Goal: Information Seeking & Learning: Learn about a topic

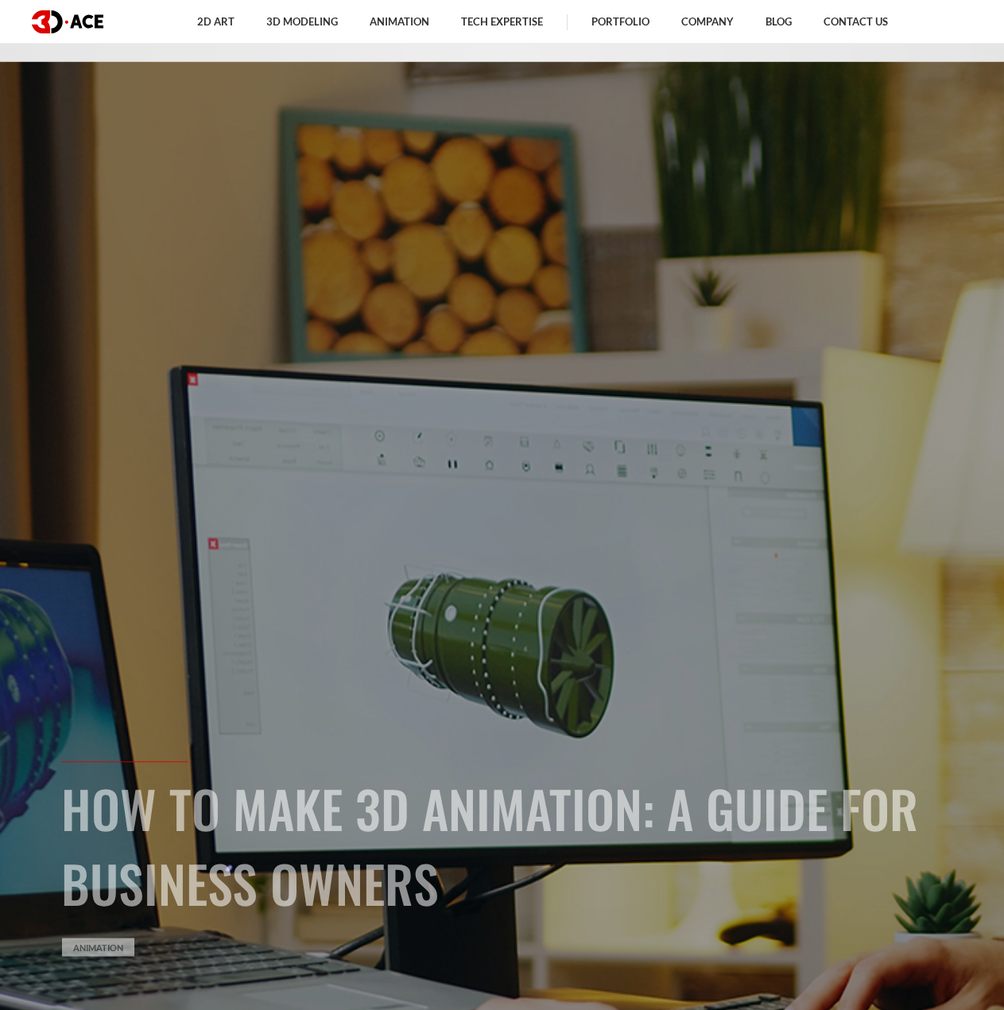
scroll to position [159, 0]
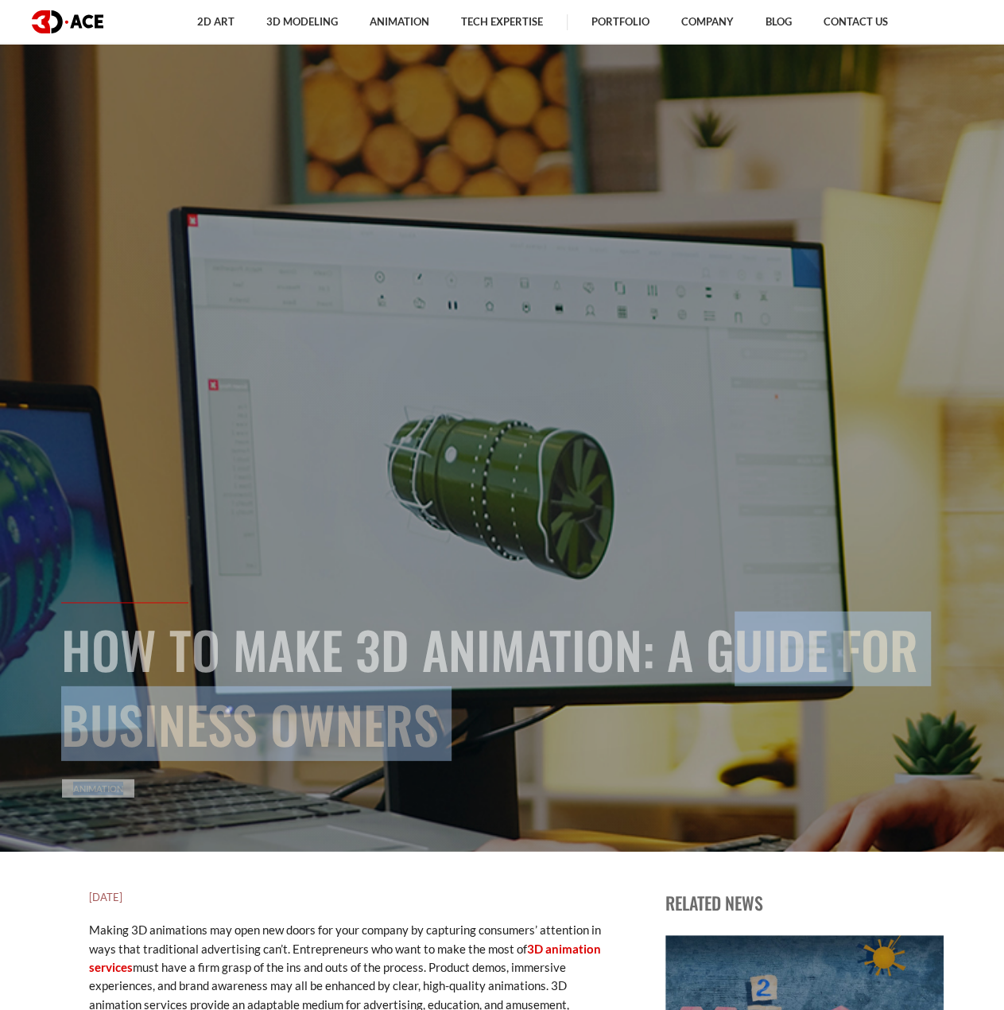
drag, startPoint x: 671, startPoint y: 646, endPoint x: 832, endPoint y: 769, distance: 202.0
click at [832, 769] on div "How to Make 3D Animation: A Guide for Business Owners Animation" at bounding box center [502, 747] width 906 height 293
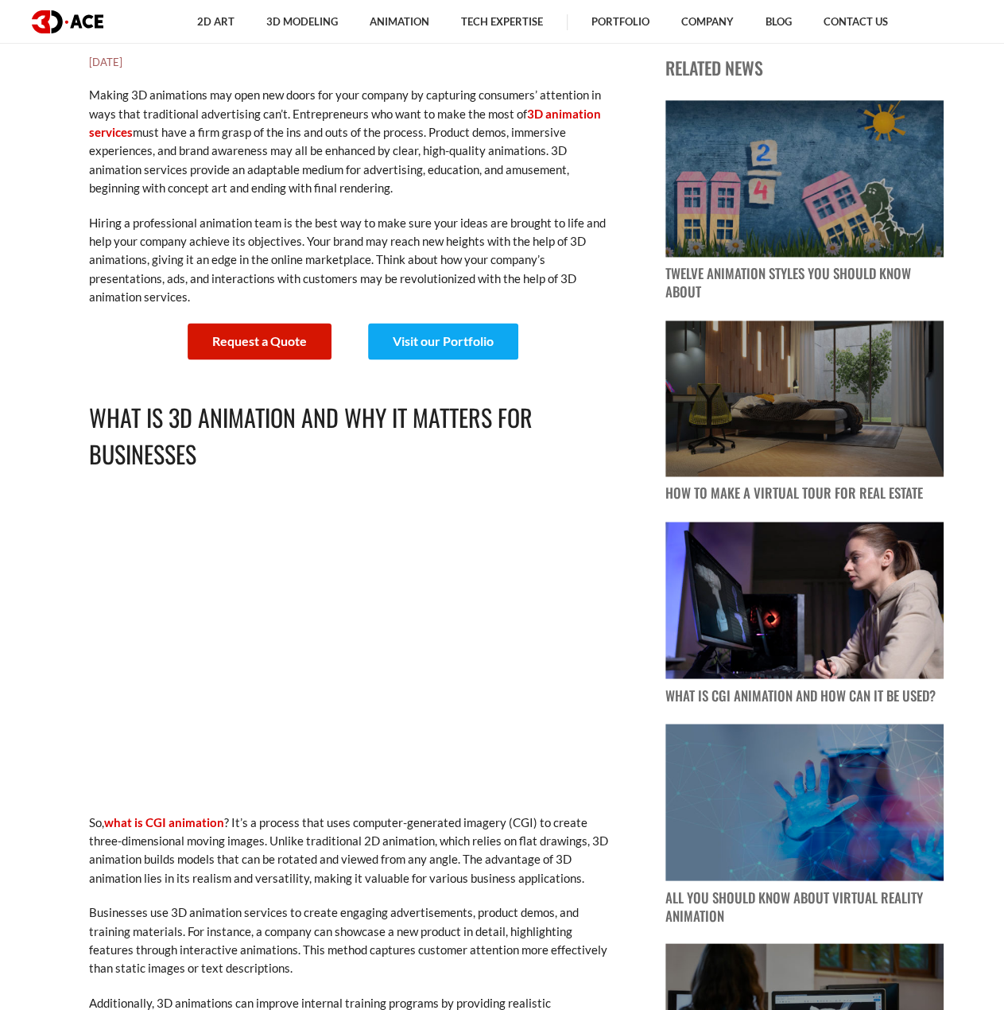
scroll to position [875, 0]
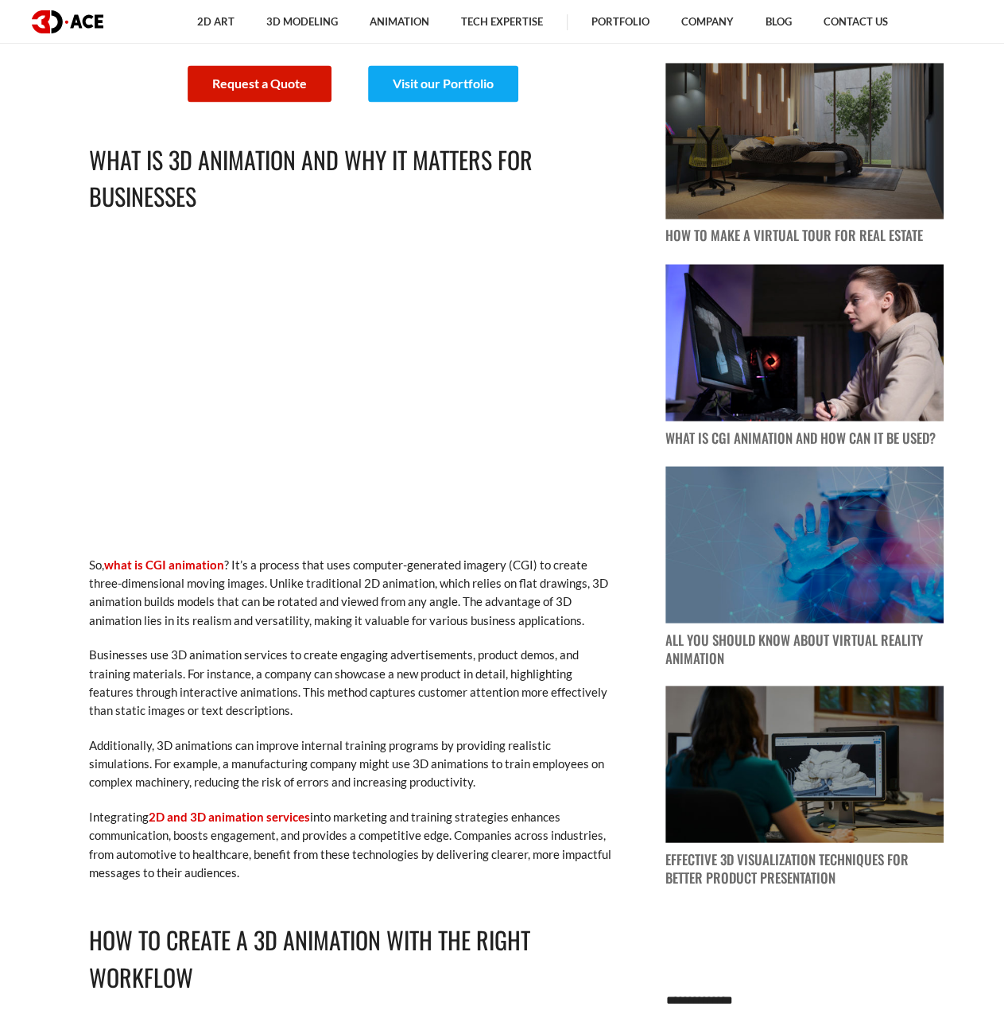
scroll to position [1352, 0]
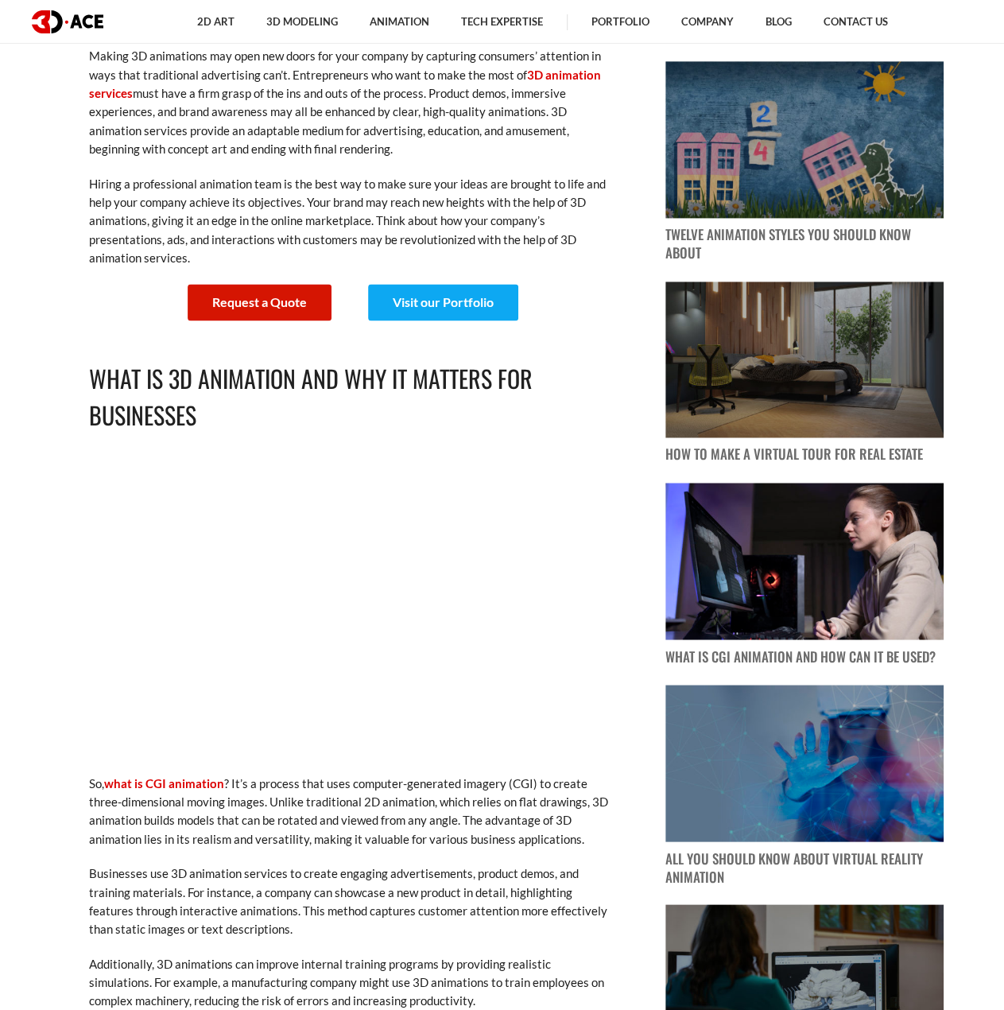
scroll to position [1034, 0]
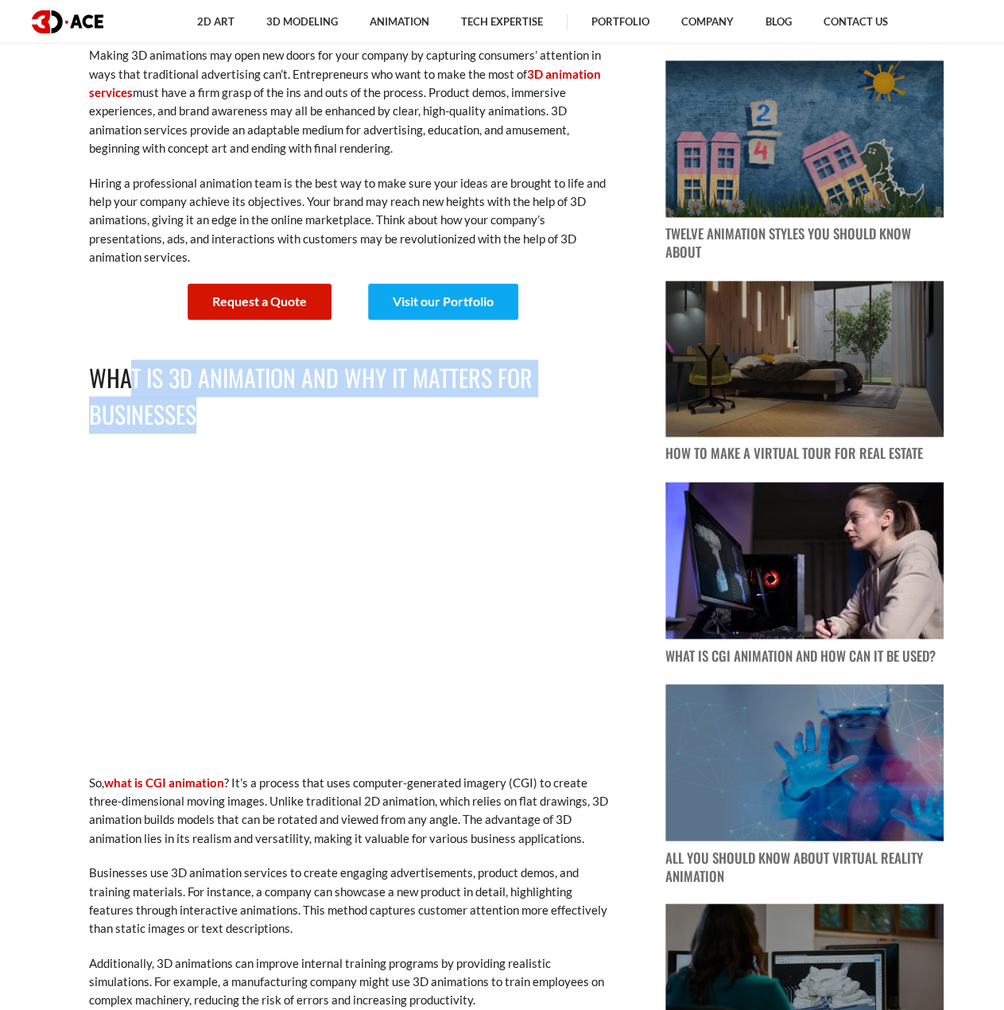
drag, startPoint x: 130, startPoint y: 367, endPoint x: 216, endPoint y: 408, distance: 95.3
click at [216, 408] on h2 "What Is 3D Animation and Why It Matters for Businesses" at bounding box center [351, 396] width 525 height 75
drag, startPoint x: 76, startPoint y: 379, endPoint x: 204, endPoint y: 406, distance: 130.8
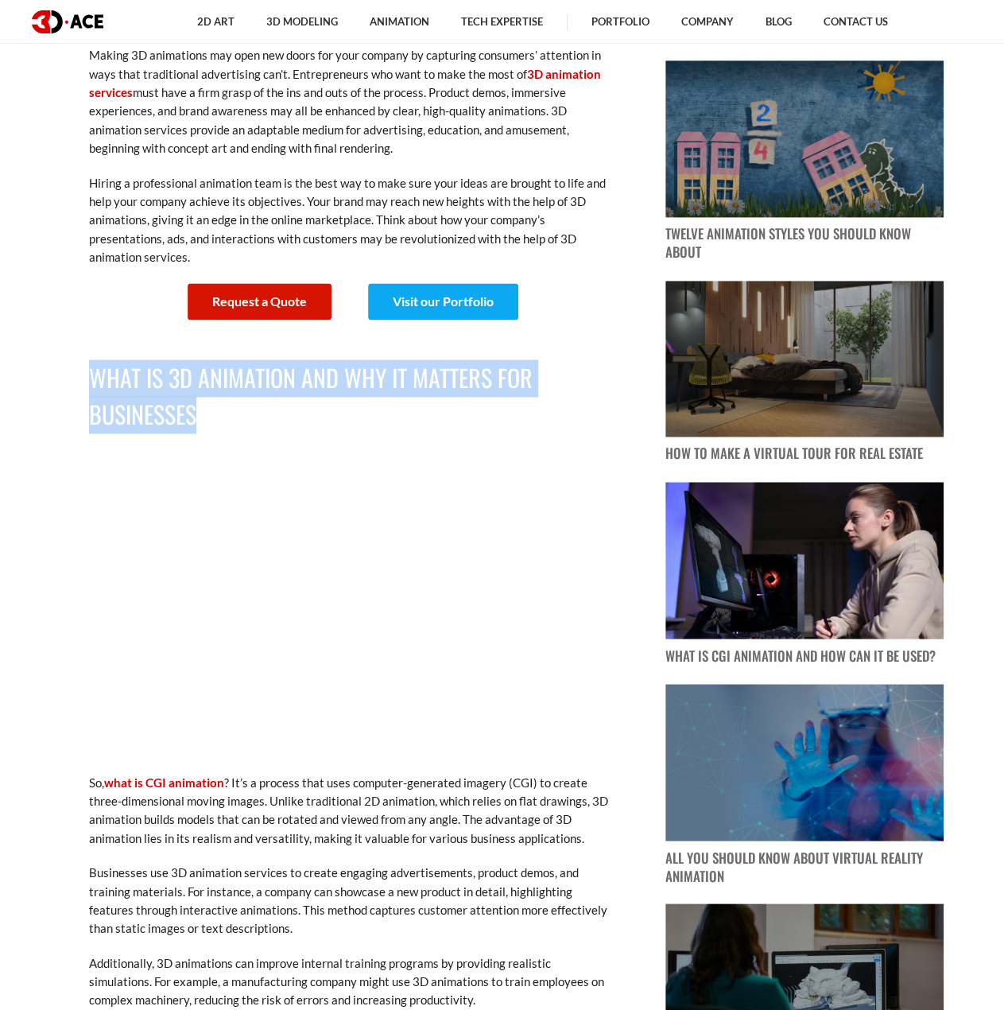
click at [308, 419] on h2 "What Is 3D Animation and Why It Matters for Businesses" at bounding box center [351, 396] width 525 height 75
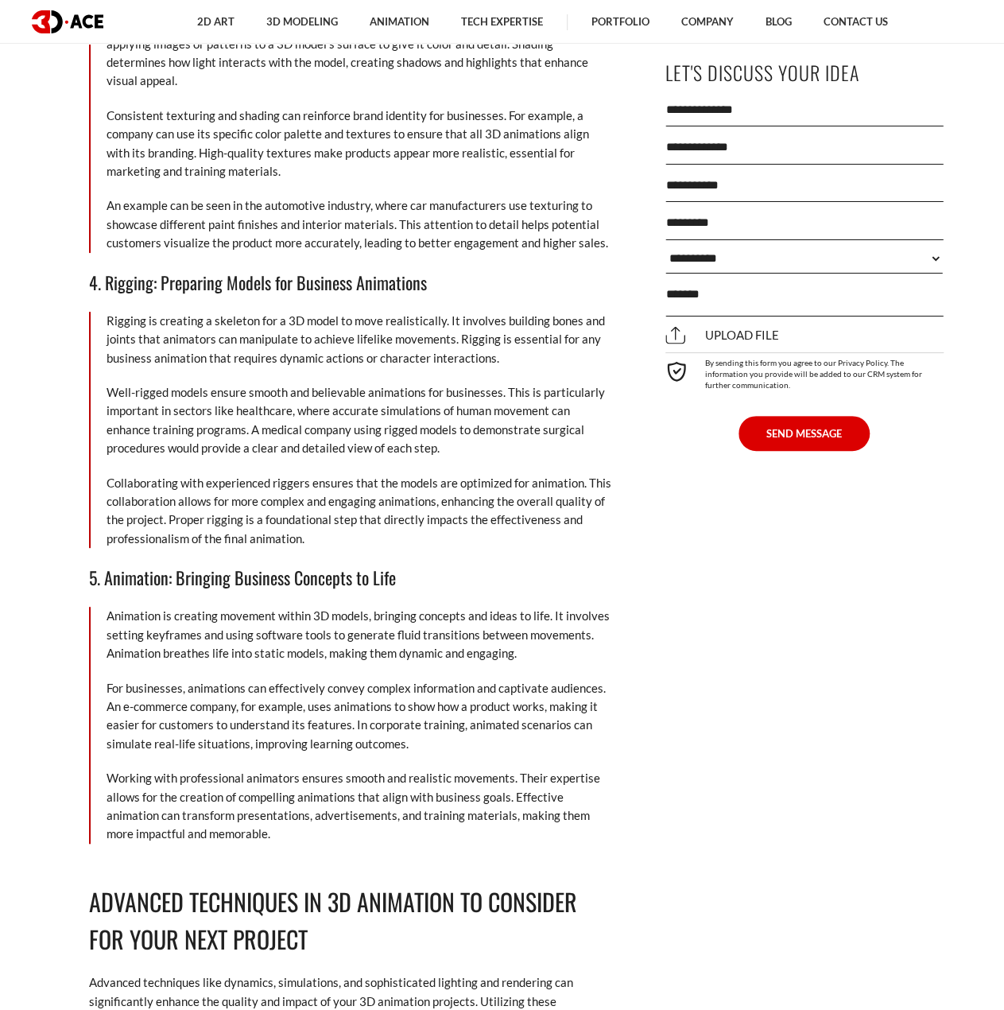
scroll to position [3101, 0]
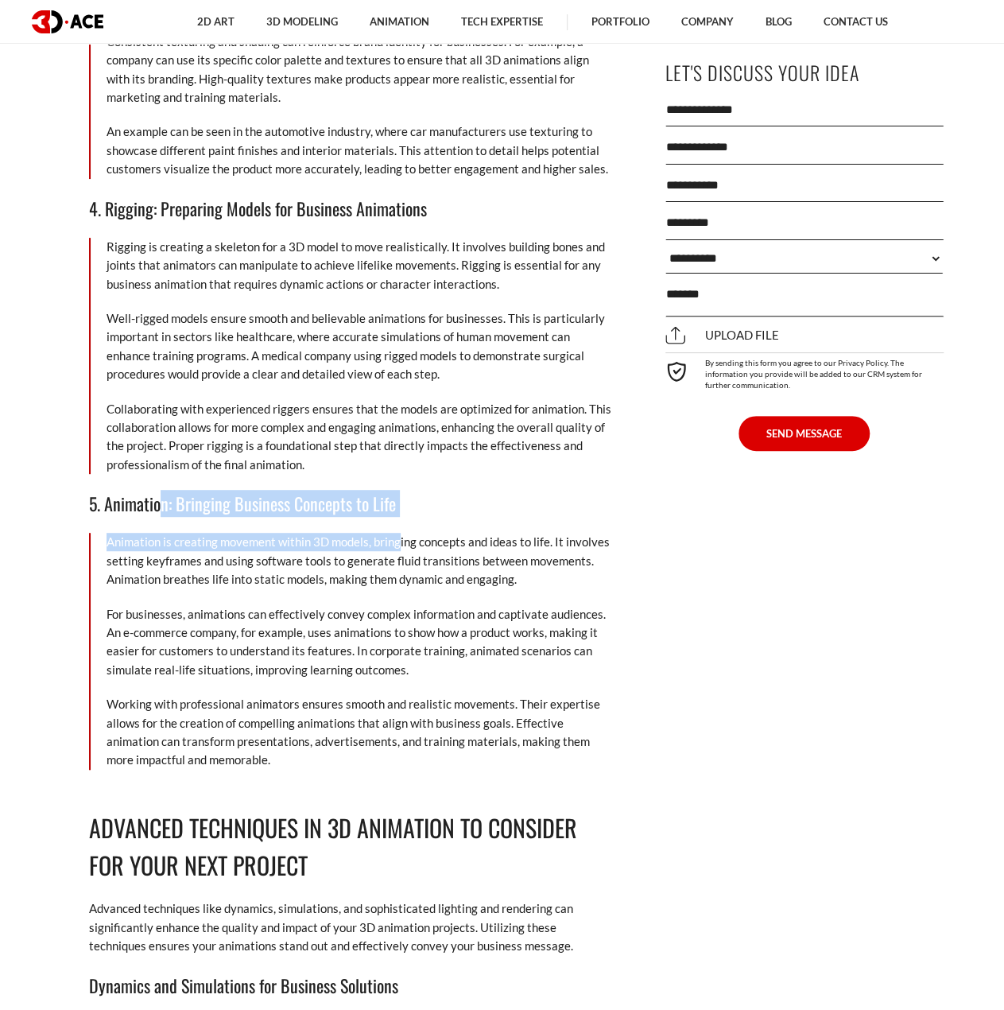
drag, startPoint x: 164, startPoint y: 483, endPoint x: 399, endPoint y: 505, distance: 236.3
click at [419, 490] on h3 "5. Animation: Bringing Business Concepts to Life" at bounding box center [351, 503] width 525 height 27
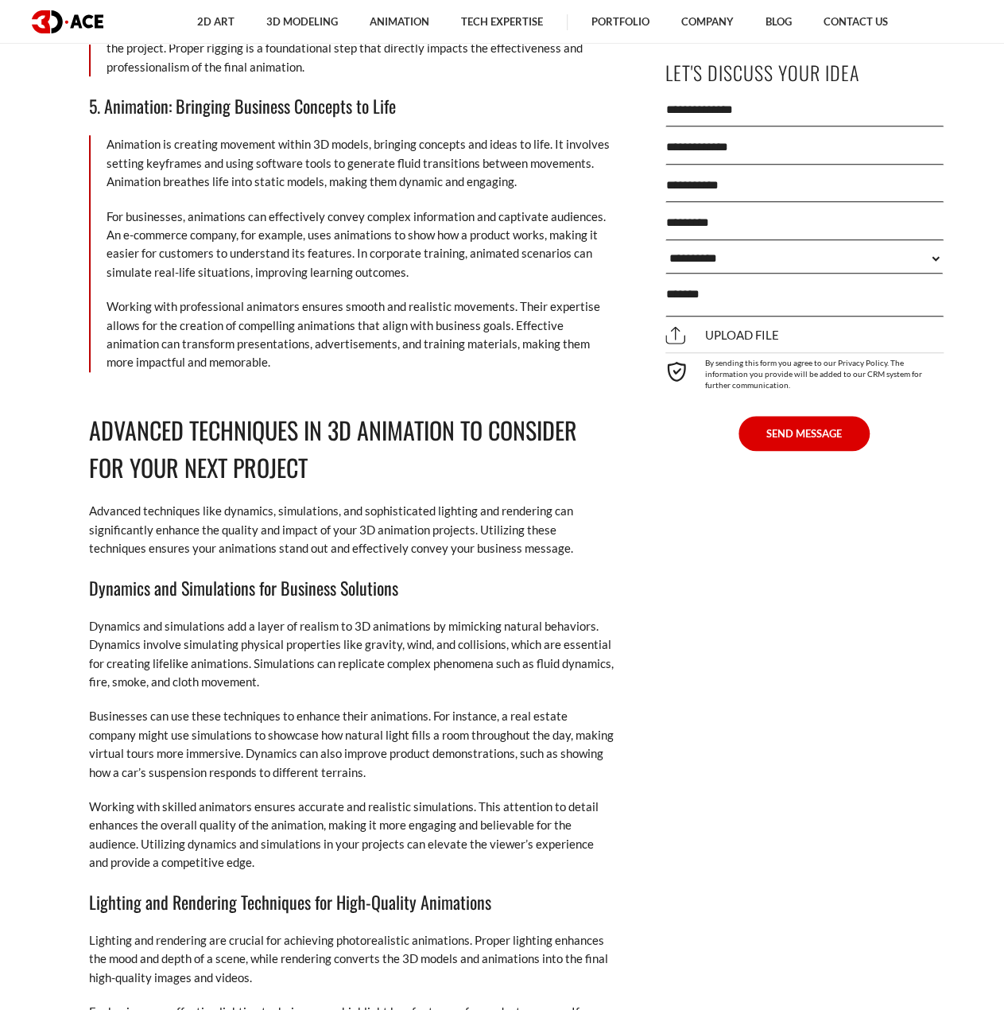
scroll to position [3657, 0]
